Goal: Task Accomplishment & Management: Manage account settings

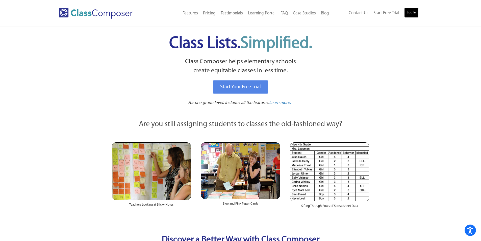
click at [409, 11] on link "Log In" at bounding box center [412, 13] width 14 height 10
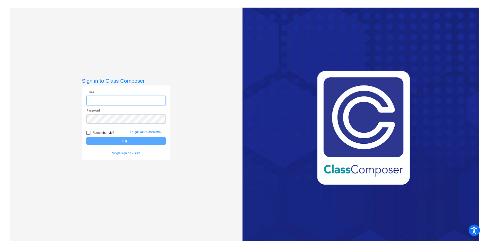
click at [128, 102] on input "email" at bounding box center [125, 100] width 79 height 9
type input "hauserh@hudson.k12.oh.us"
click at [114, 111] on div "Password" at bounding box center [125, 115] width 79 height 15
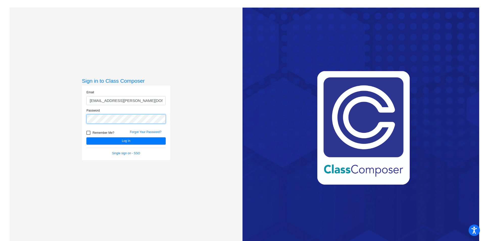
click at [86, 137] on button "Log In" at bounding box center [125, 140] width 79 height 7
click at [144, 132] on link "Forgot Your Password?" at bounding box center [146, 132] width 32 height 4
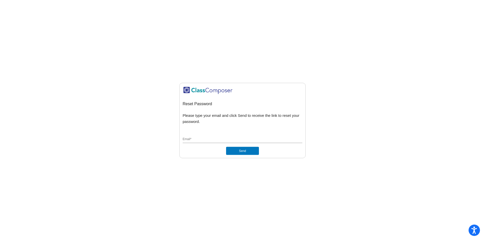
click at [232, 135] on div "Email *" at bounding box center [243, 138] width 120 height 10
type input "hauserh@hudson.k12.oh.us"
click at [226, 147] on button "Send" at bounding box center [242, 151] width 33 height 8
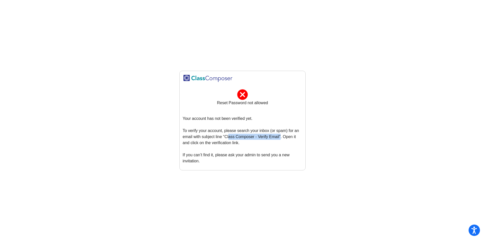
drag, startPoint x: 228, startPoint y: 137, endPoint x: 279, endPoint y: 134, distance: 51.4
click at [279, 134] on p "Your account has not been verified yet. To verify your account, please search y…" at bounding box center [243, 139] width 120 height 49
copy p "lass Composer - Verify Email"
